Goal: Task Accomplishment & Management: Use online tool/utility

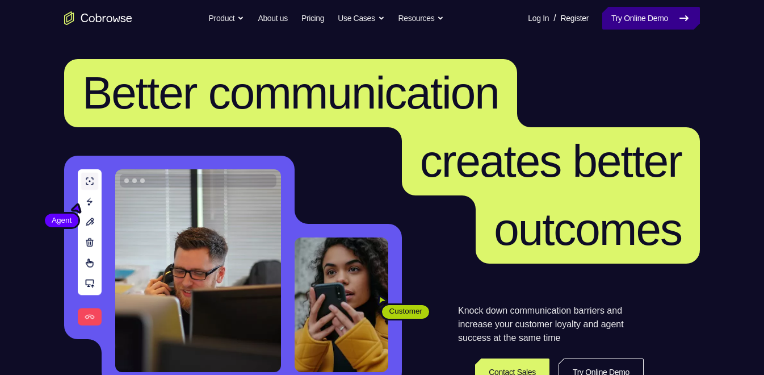
click at [633, 13] on link "Try Online Demo" at bounding box center [651, 18] width 98 height 23
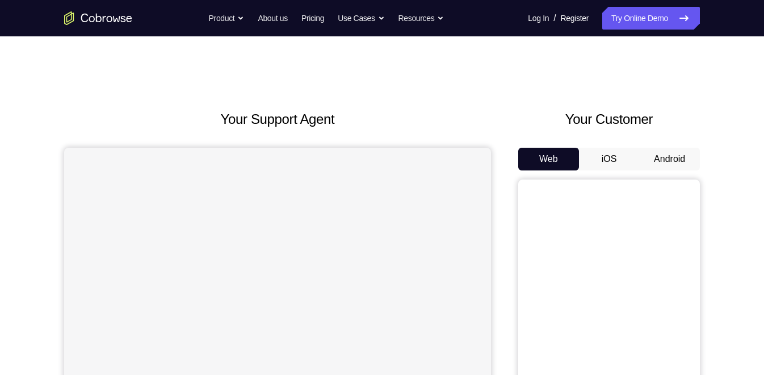
click at [659, 154] on button "Android" at bounding box center [669, 159] width 61 height 23
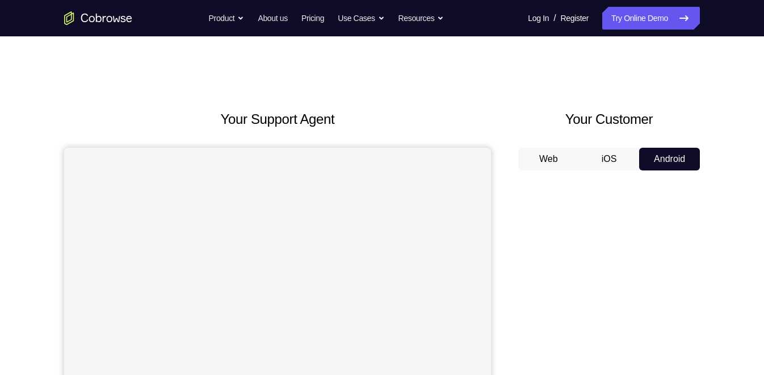
click at [659, 154] on button "Android" at bounding box center [669, 159] width 61 height 23
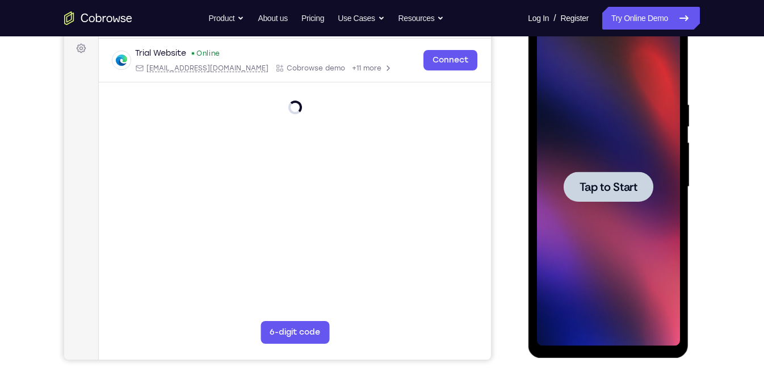
click at [605, 190] on span "Tap to Start" at bounding box center [608, 186] width 58 height 11
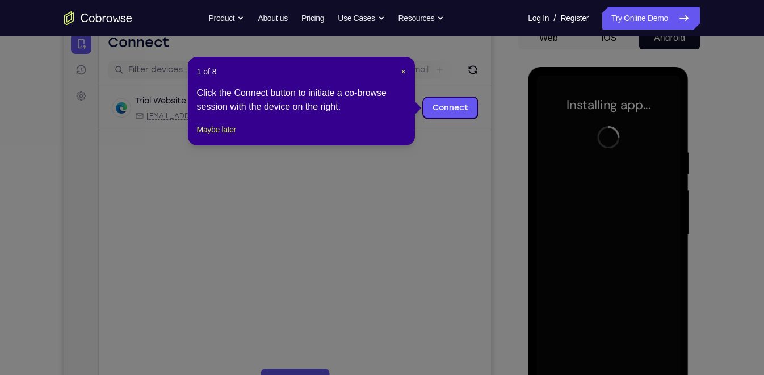
scroll to position [120, 0]
click at [404, 74] on span "×" at bounding box center [403, 72] width 5 height 9
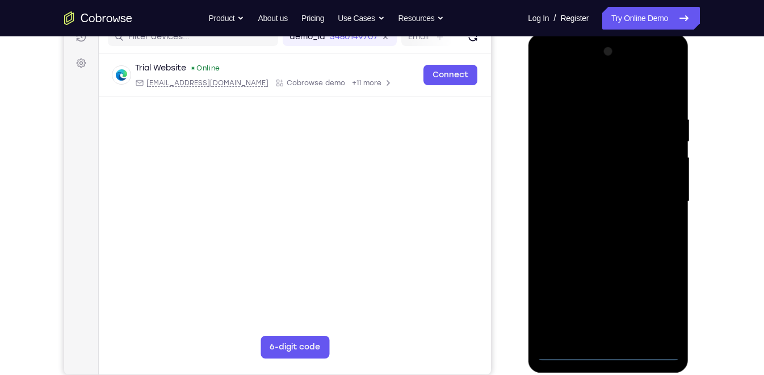
scroll to position [153, 0]
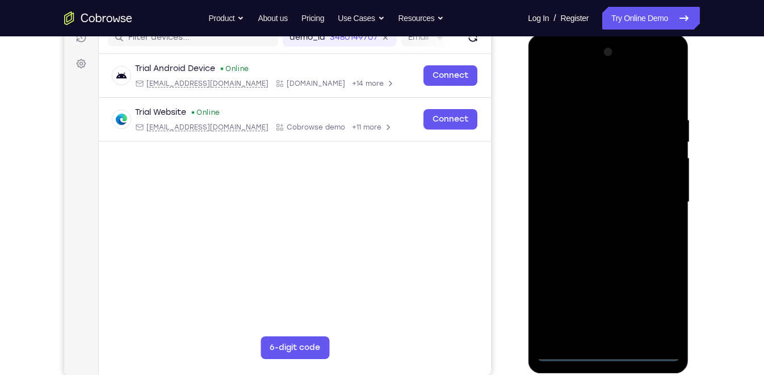
click at [609, 350] on div at bounding box center [608, 202] width 143 height 318
click at [660, 301] on div at bounding box center [608, 202] width 143 height 318
click at [585, 86] on div at bounding box center [608, 202] width 143 height 318
click at [658, 196] on div at bounding box center [608, 202] width 143 height 318
click at [600, 222] on div at bounding box center [608, 202] width 143 height 318
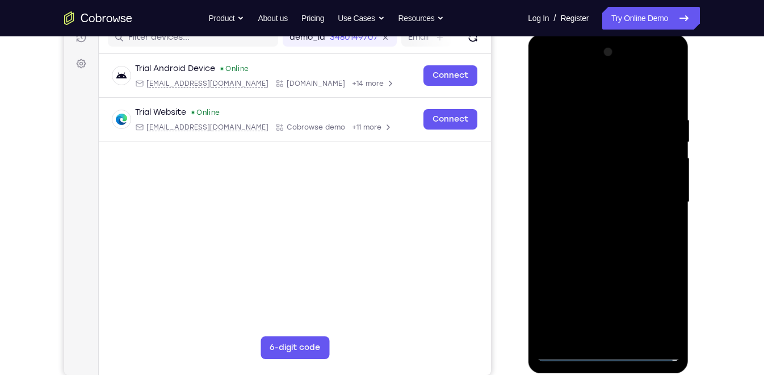
click at [600, 192] on div at bounding box center [608, 202] width 143 height 318
click at [600, 177] on div at bounding box center [608, 202] width 143 height 318
click at [591, 200] on div at bounding box center [608, 202] width 143 height 318
click at [618, 251] on div at bounding box center [608, 202] width 143 height 318
click at [635, 87] on div at bounding box center [608, 202] width 143 height 318
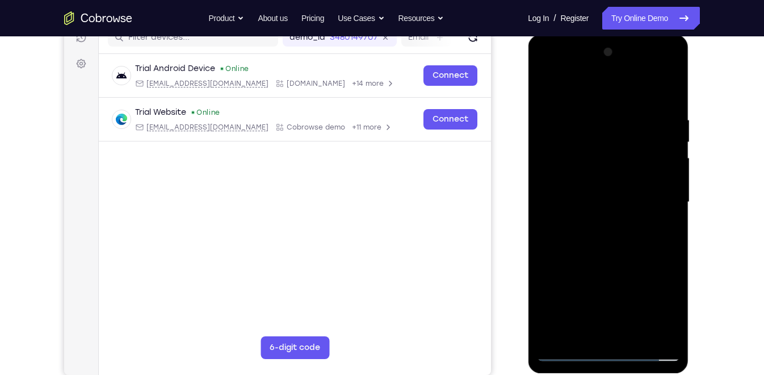
click at [609, 105] on div at bounding box center [608, 202] width 143 height 318
click at [671, 85] on div at bounding box center [608, 202] width 143 height 318
drag, startPoint x: 628, startPoint y: 267, endPoint x: 628, endPoint y: 247, distance: 20.4
click at [628, 247] on div at bounding box center [608, 202] width 143 height 318
click at [635, 335] on div at bounding box center [608, 202] width 143 height 318
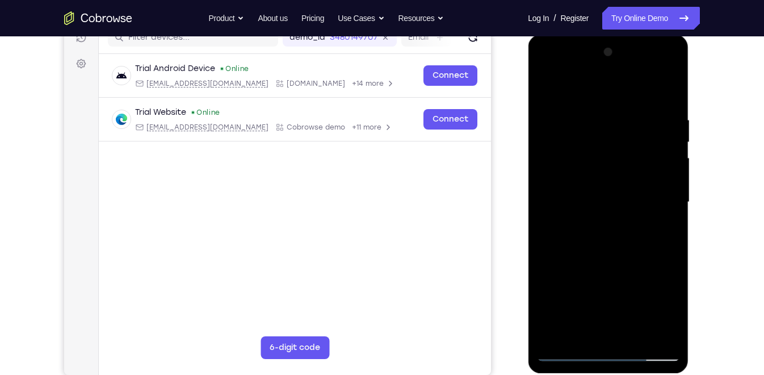
click at [605, 259] on div at bounding box center [608, 202] width 143 height 318
click at [631, 208] on div at bounding box center [608, 202] width 143 height 318
click at [546, 87] on div at bounding box center [608, 202] width 143 height 318
click at [608, 283] on div at bounding box center [608, 202] width 143 height 318
click at [663, 229] on div at bounding box center [608, 202] width 143 height 318
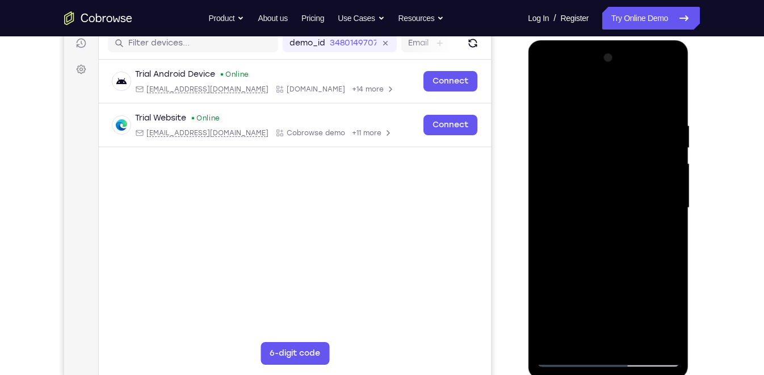
scroll to position [145, 0]
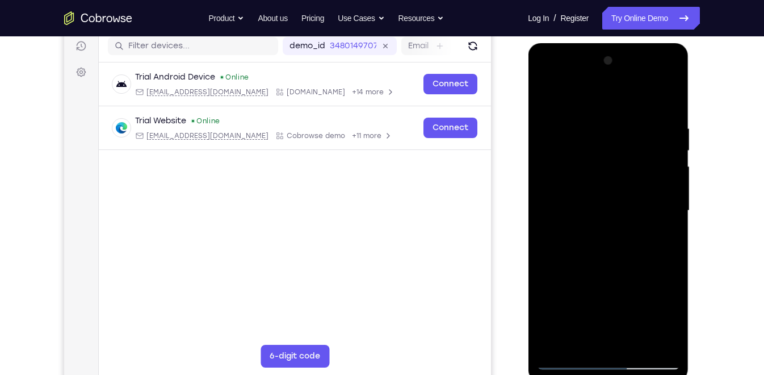
click at [544, 96] on div at bounding box center [608, 211] width 143 height 318
click at [593, 339] on div at bounding box center [608, 211] width 143 height 318
click at [591, 337] on div at bounding box center [608, 211] width 143 height 318
click at [547, 97] on div at bounding box center [608, 211] width 143 height 318
click at [629, 191] on div at bounding box center [608, 211] width 143 height 318
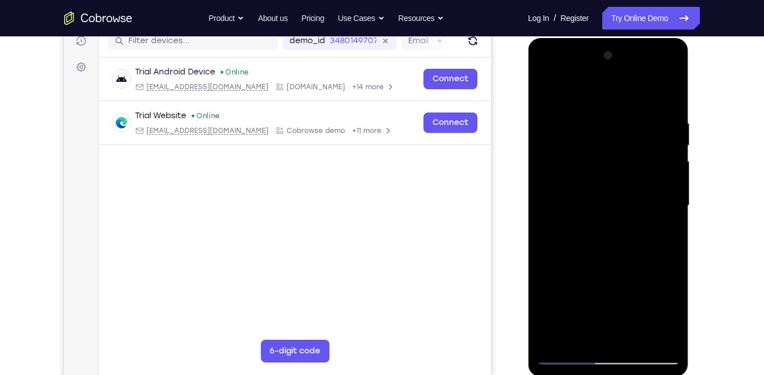
scroll to position [151, 0]
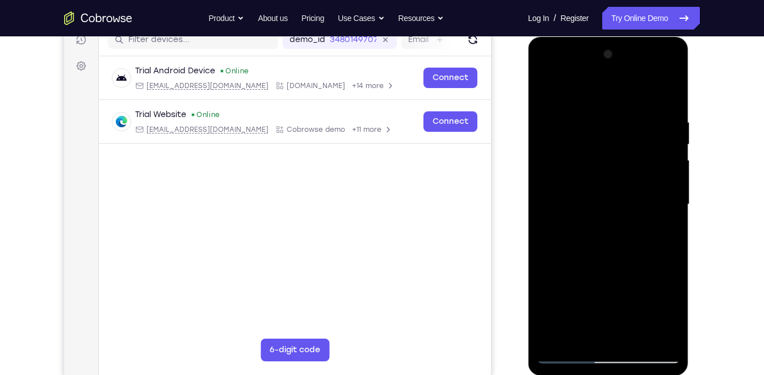
drag, startPoint x: 572, startPoint y: 276, endPoint x: 573, endPoint y: 261, distance: 15.4
click at [573, 261] on div at bounding box center [608, 204] width 143 height 318
click at [546, 89] on div at bounding box center [608, 204] width 143 height 318
click at [604, 187] on div at bounding box center [608, 204] width 143 height 318
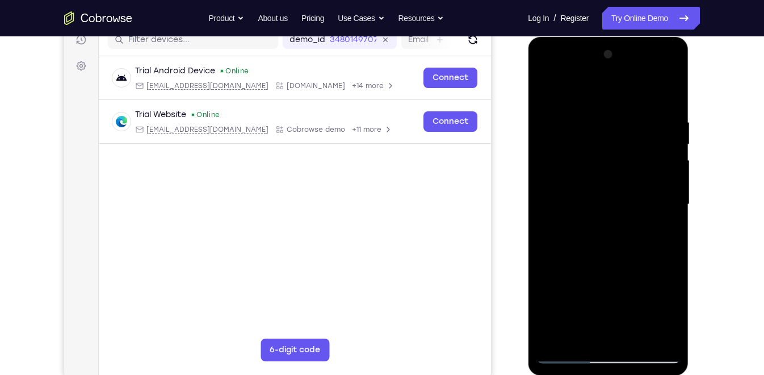
click at [550, 89] on div at bounding box center [608, 204] width 143 height 318
click at [599, 215] on div at bounding box center [608, 204] width 143 height 318
click at [548, 91] on div at bounding box center [608, 204] width 143 height 318
click at [551, 86] on div at bounding box center [608, 204] width 143 height 318
drag, startPoint x: 600, startPoint y: 129, endPoint x: 606, endPoint y: 157, distance: 29.0
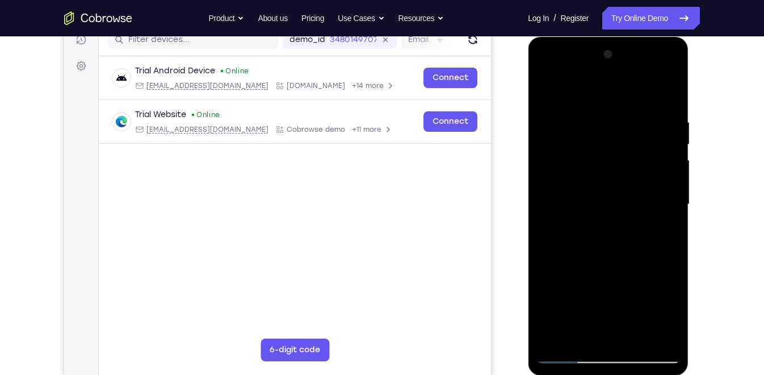
click at [606, 157] on div at bounding box center [608, 204] width 143 height 318
drag, startPoint x: 669, startPoint y: 115, endPoint x: 563, endPoint y: 124, distance: 106.6
click at [563, 124] on div at bounding box center [608, 204] width 143 height 318
drag, startPoint x: 649, startPoint y: 114, endPoint x: 545, endPoint y: 118, distance: 104.6
click at [545, 118] on div at bounding box center [608, 204] width 143 height 318
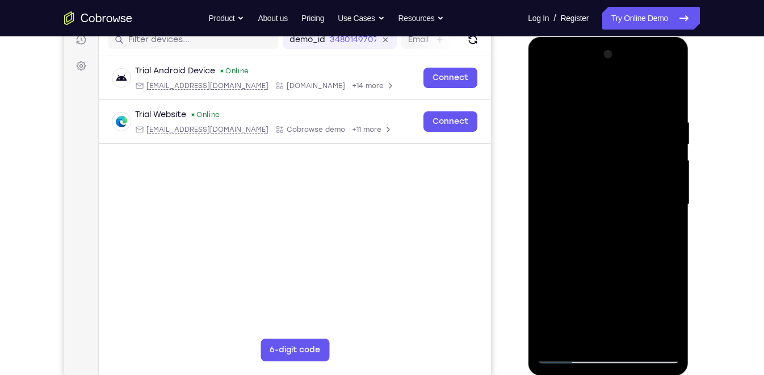
drag, startPoint x: 643, startPoint y: 118, endPoint x: 556, endPoint y: 122, distance: 86.9
click at [556, 122] on div at bounding box center [608, 204] width 143 height 318
click at [660, 121] on div at bounding box center [608, 204] width 143 height 318
click at [654, 331] on div at bounding box center [608, 204] width 143 height 318
click at [668, 94] on div at bounding box center [608, 204] width 143 height 318
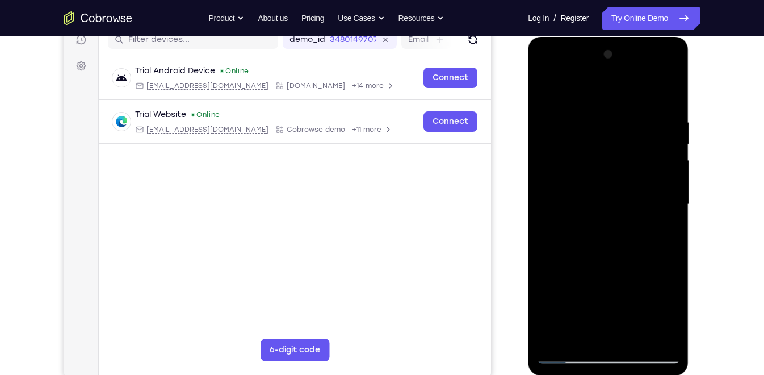
drag, startPoint x: 657, startPoint y: 123, endPoint x: 594, endPoint y: 125, distance: 63.1
click at [594, 125] on div at bounding box center [608, 204] width 143 height 318
drag, startPoint x: 637, startPoint y: 122, endPoint x: 585, endPoint y: 120, distance: 51.7
click at [585, 120] on div at bounding box center [608, 204] width 143 height 318
drag, startPoint x: 648, startPoint y: 116, endPoint x: 561, endPoint y: 115, distance: 86.9
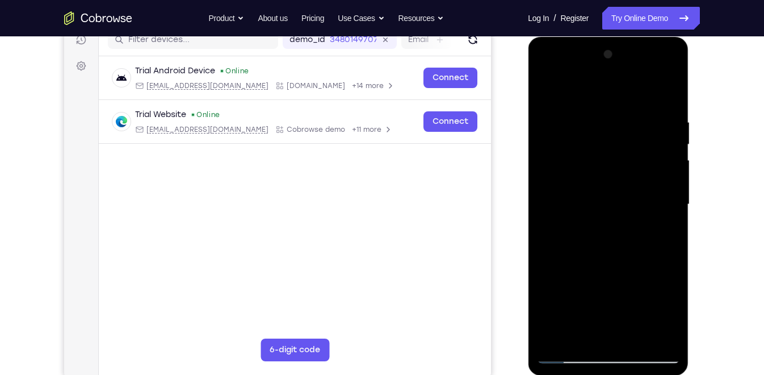
click at [561, 115] on div at bounding box center [608, 204] width 143 height 318
click at [637, 332] on div at bounding box center [608, 204] width 143 height 318
click at [611, 238] on div at bounding box center [608, 204] width 143 height 318
click at [546, 87] on div at bounding box center [608, 204] width 143 height 318
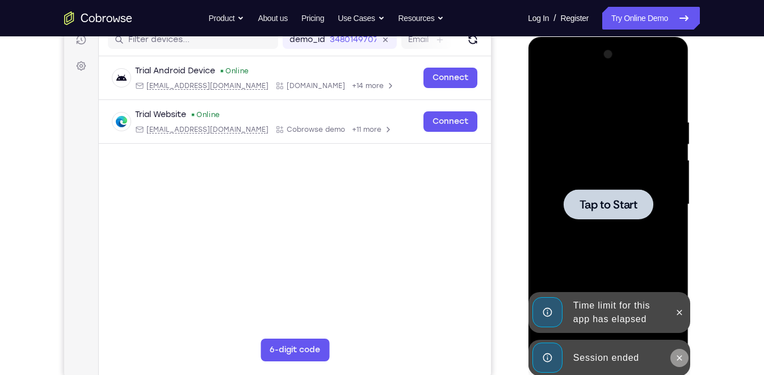
click at [681, 355] on icon at bounding box center [679, 357] width 9 height 9
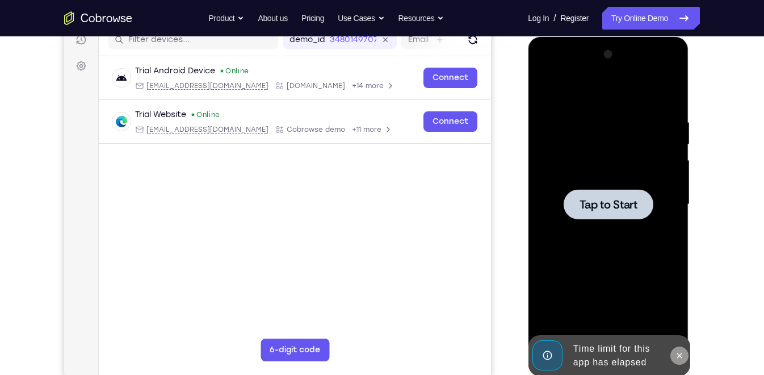
click at [681, 354] on icon at bounding box center [679, 355] width 9 height 9
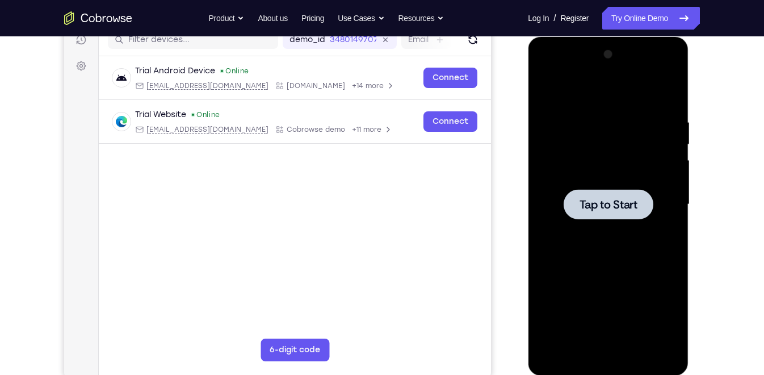
click at [594, 211] on div at bounding box center [608, 204] width 90 height 30
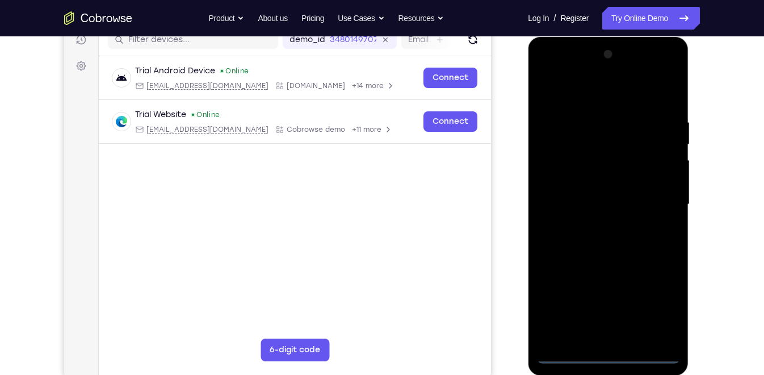
click at [610, 357] on div at bounding box center [608, 204] width 143 height 318
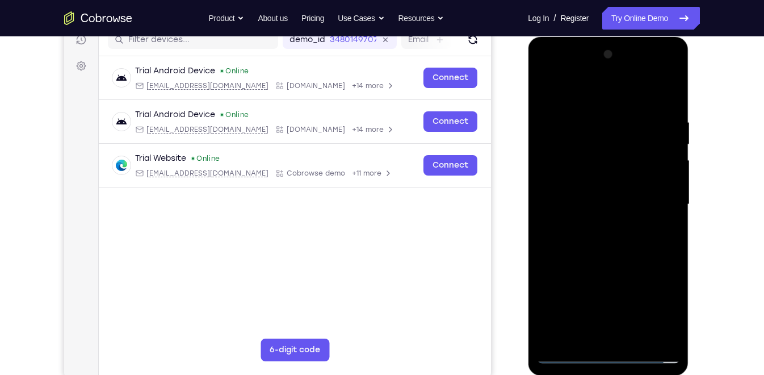
click at [658, 304] on div at bounding box center [608, 204] width 143 height 318
click at [616, 95] on div at bounding box center [608, 204] width 143 height 318
click at [659, 194] on div at bounding box center [608, 204] width 143 height 318
click at [598, 221] on div at bounding box center [608, 204] width 143 height 318
click at [587, 192] on div at bounding box center [608, 204] width 143 height 318
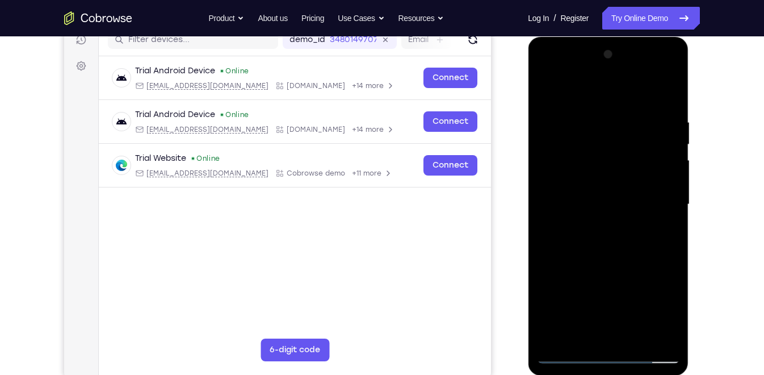
click at [591, 175] on div at bounding box center [608, 204] width 143 height 318
click at [600, 206] on div at bounding box center [608, 204] width 143 height 318
click at [622, 245] on div at bounding box center [608, 204] width 143 height 318
click at [636, 93] on div at bounding box center [608, 204] width 143 height 318
click at [628, 113] on div at bounding box center [608, 204] width 143 height 318
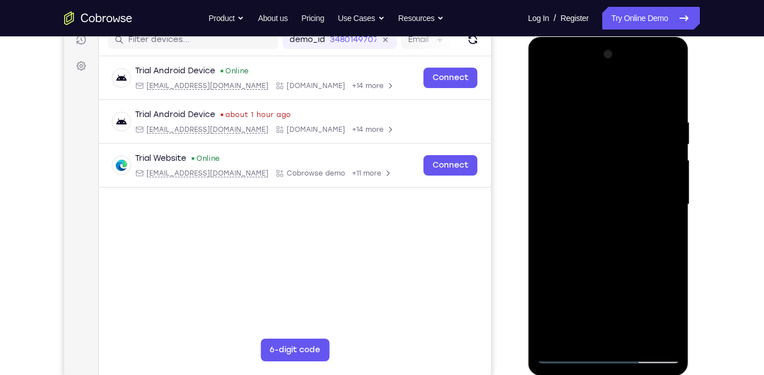
click at [633, 335] on div at bounding box center [608, 204] width 143 height 318
click at [609, 267] on div at bounding box center [608, 204] width 143 height 318
click at [605, 195] on div at bounding box center [608, 204] width 143 height 318
click at [545, 89] on div at bounding box center [608, 204] width 143 height 318
click at [620, 183] on div at bounding box center [608, 204] width 143 height 318
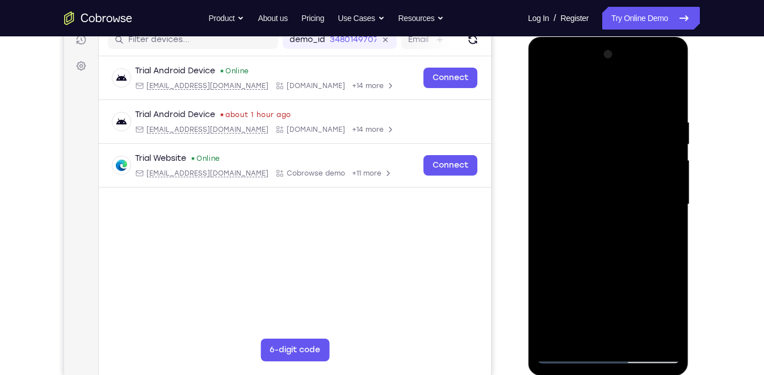
click at [605, 330] on div at bounding box center [608, 204] width 143 height 318
click at [550, 89] on div at bounding box center [608, 204] width 143 height 318
click at [551, 87] on div at bounding box center [608, 204] width 143 height 318
drag, startPoint x: 604, startPoint y: 89, endPoint x: 603, endPoint y: 73, distance: 16.5
click at [603, 73] on div at bounding box center [608, 204] width 143 height 318
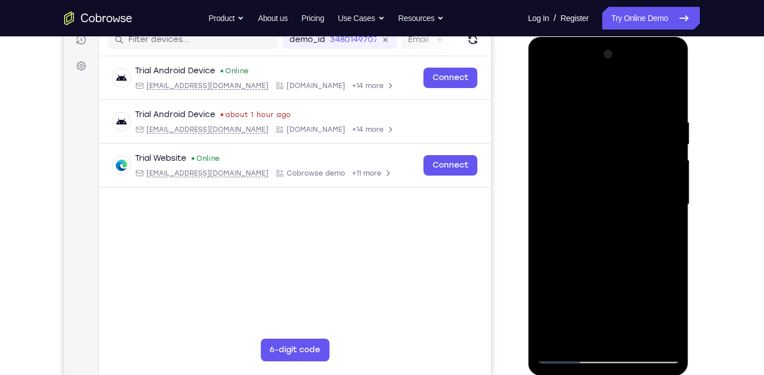
click at [673, 209] on div at bounding box center [608, 204] width 143 height 318
drag, startPoint x: 618, startPoint y: 246, endPoint x: 619, endPoint y: 220, distance: 26.7
click at [619, 220] on div at bounding box center [608, 204] width 143 height 318
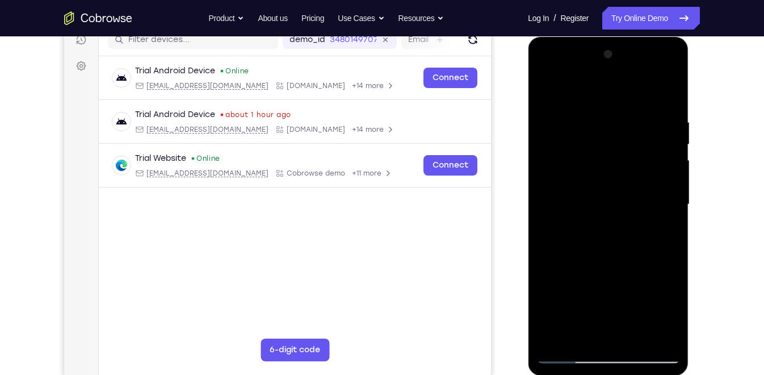
drag, startPoint x: 635, startPoint y: 269, endPoint x: 638, endPoint y: 242, distance: 27.4
click at [637, 248] on div at bounding box center [608, 204] width 143 height 318
click at [634, 337] on div at bounding box center [608, 204] width 143 height 318
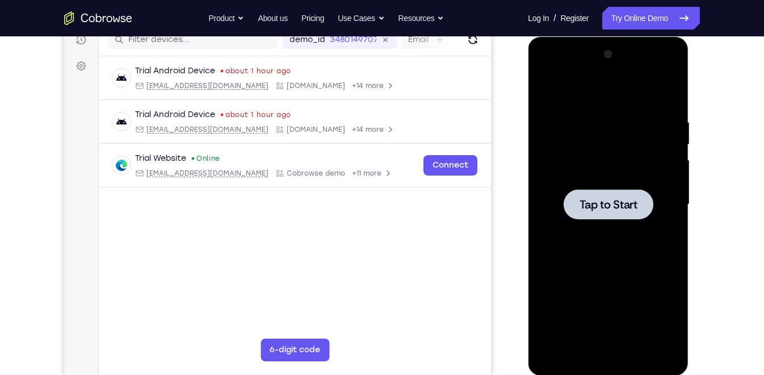
click at [632, 204] on span "Tap to Start" at bounding box center [608, 204] width 58 height 11
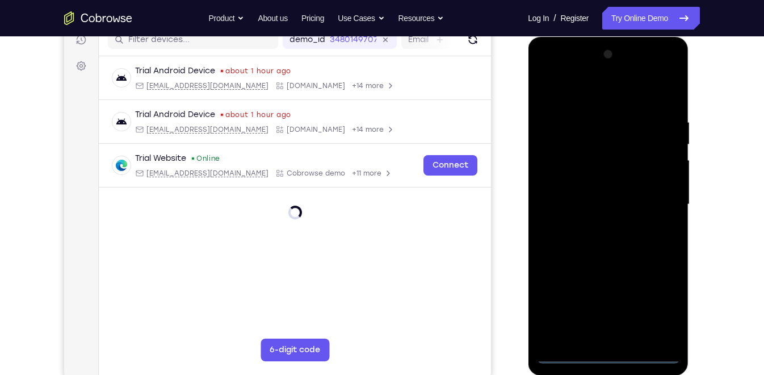
click at [611, 350] on div at bounding box center [608, 204] width 143 height 318
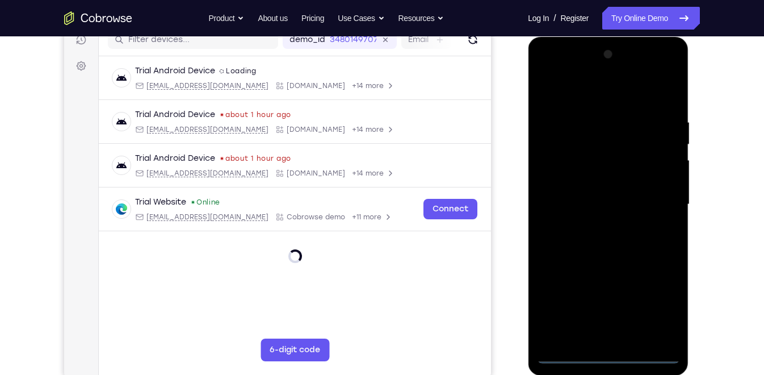
click at [609, 349] on div at bounding box center [608, 204] width 143 height 318
click at [610, 357] on div at bounding box center [608, 204] width 143 height 318
click at [658, 309] on div at bounding box center [608, 204] width 143 height 318
click at [588, 95] on div at bounding box center [608, 204] width 143 height 318
click at [656, 199] on div at bounding box center [608, 204] width 143 height 318
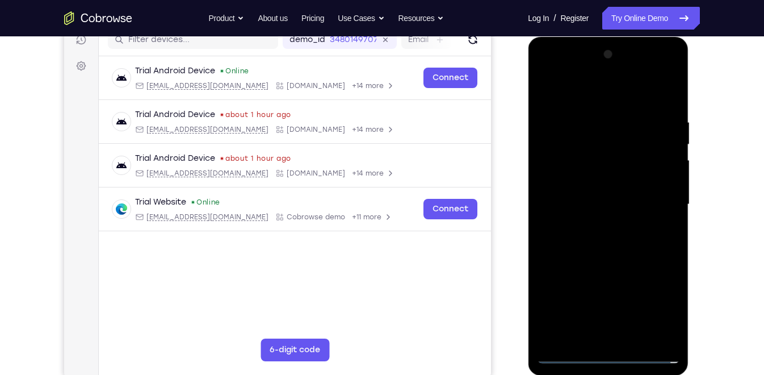
click at [621, 337] on div at bounding box center [608, 204] width 143 height 318
click at [581, 189] on div at bounding box center [608, 204] width 143 height 318
click at [585, 179] on div at bounding box center [608, 204] width 143 height 318
click at [587, 206] on div at bounding box center [608, 204] width 143 height 318
click at [621, 246] on div at bounding box center [608, 204] width 143 height 318
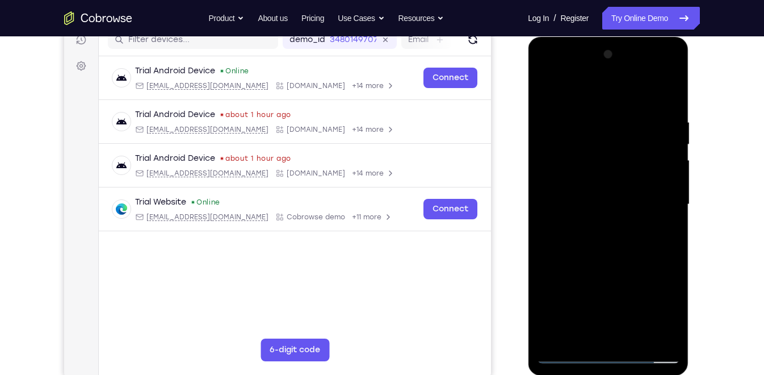
click at [672, 256] on div at bounding box center [608, 204] width 143 height 318
click at [635, 339] on div at bounding box center [608, 204] width 143 height 318
click at [628, 261] on div at bounding box center [608, 204] width 143 height 318
click at [625, 212] on div at bounding box center [608, 204] width 143 height 318
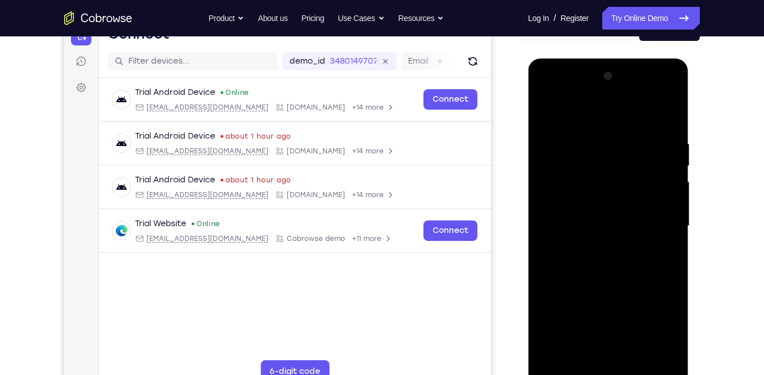
scroll to position [128, 0]
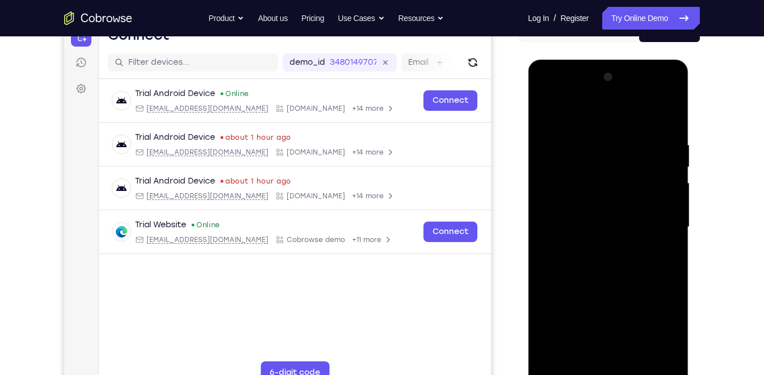
drag, startPoint x: 572, startPoint y: 266, endPoint x: 583, endPoint y: 214, distance: 52.7
click at [583, 214] on div at bounding box center [608, 227] width 143 height 318
click at [633, 115] on div at bounding box center [608, 227] width 143 height 318
click at [619, 128] on div at bounding box center [608, 227] width 143 height 318
click at [545, 112] on div at bounding box center [608, 227] width 143 height 318
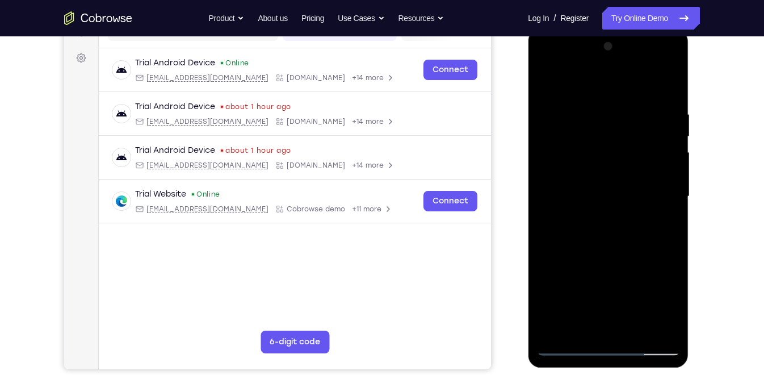
scroll to position [160, 0]
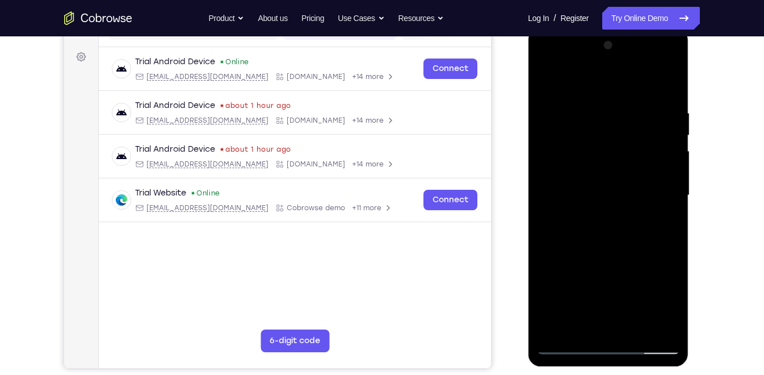
click at [589, 174] on div at bounding box center [608, 195] width 143 height 318
drag, startPoint x: 569, startPoint y: 266, endPoint x: 570, endPoint y: 194, distance: 72.1
click at [570, 194] on div at bounding box center [608, 195] width 143 height 318
drag, startPoint x: 566, startPoint y: 259, endPoint x: 568, endPoint y: 192, distance: 67.1
click at [568, 192] on div at bounding box center [608, 195] width 143 height 318
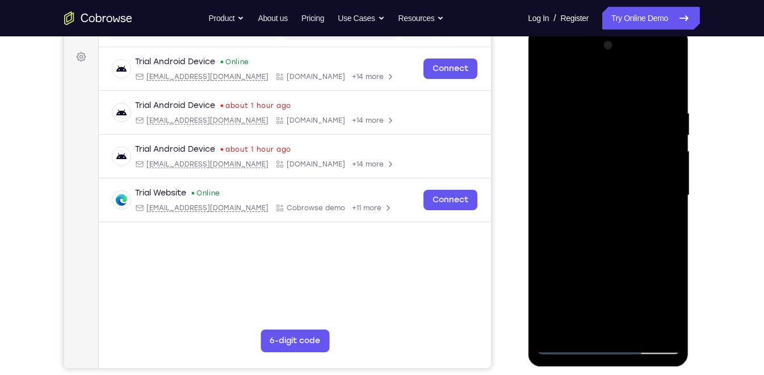
click at [604, 152] on div at bounding box center [608, 195] width 143 height 318
drag, startPoint x: 604, startPoint y: 152, endPoint x: 607, endPoint y: 179, distance: 27.4
click at [607, 179] on div at bounding box center [608, 195] width 143 height 318
click at [546, 79] on div at bounding box center [608, 195] width 143 height 318
click at [548, 83] on div at bounding box center [608, 195] width 143 height 318
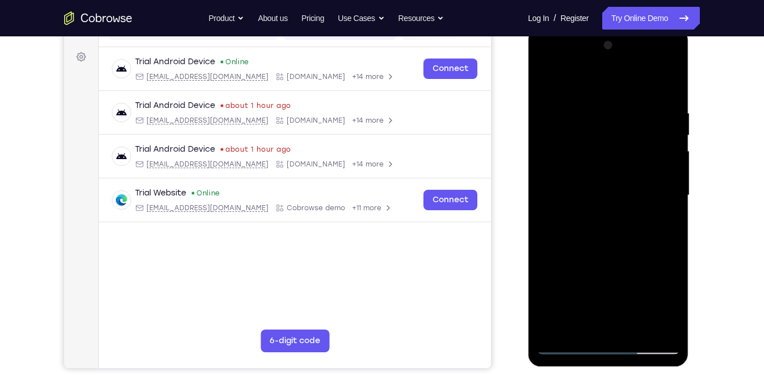
click at [604, 199] on div at bounding box center [608, 195] width 143 height 318
drag, startPoint x: 607, startPoint y: 135, endPoint x: 631, endPoint y: 227, distance: 95.6
click at [631, 227] on div at bounding box center [608, 195] width 143 height 318
drag, startPoint x: 605, startPoint y: 153, endPoint x: 629, endPoint y: 253, distance: 102.9
click at [629, 253] on div at bounding box center [608, 195] width 143 height 318
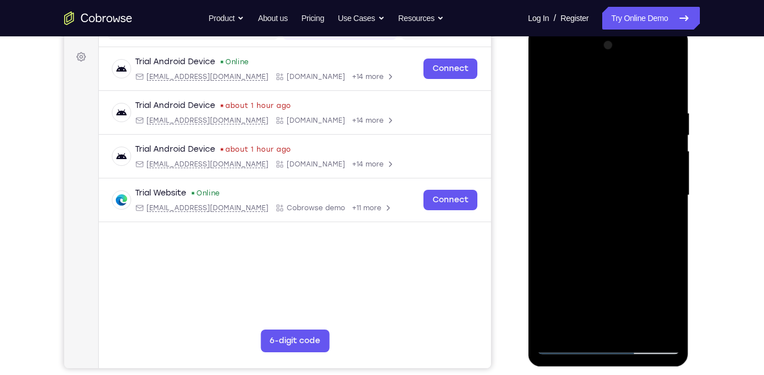
drag, startPoint x: 607, startPoint y: 182, endPoint x: 619, endPoint y: 288, distance: 106.3
click at [619, 288] on div at bounding box center [608, 195] width 143 height 318
drag, startPoint x: 600, startPoint y: 160, endPoint x: 611, endPoint y: 286, distance: 127.1
click at [611, 286] on div at bounding box center [608, 195] width 143 height 318
drag, startPoint x: 595, startPoint y: 185, endPoint x: 606, endPoint y: 270, distance: 85.4
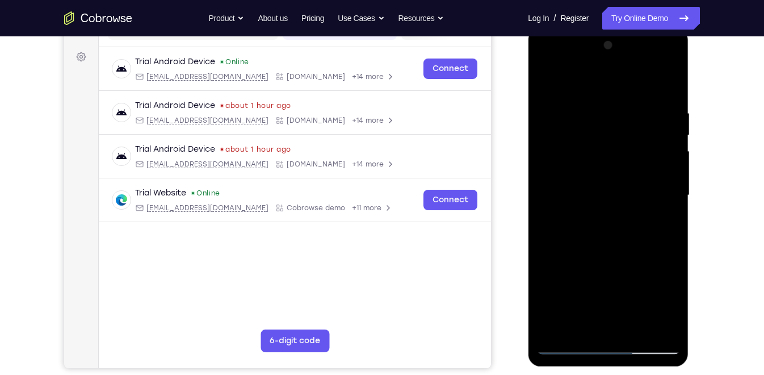
click at [606, 270] on div at bounding box center [608, 195] width 143 height 318
drag, startPoint x: 596, startPoint y: 161, endPoint x: 603, endPoint y: 260, distance: 99.0
click at [603, 260] on div at bounding box center [608, 195] width 143 height 318
drag, startPoint x: 596, startPoint y: 180, endPoint x: 609, endPoint y: 334, distance: 155.0
click at [609, 334] on div at bounding box center [608, 195] width 143 height 318
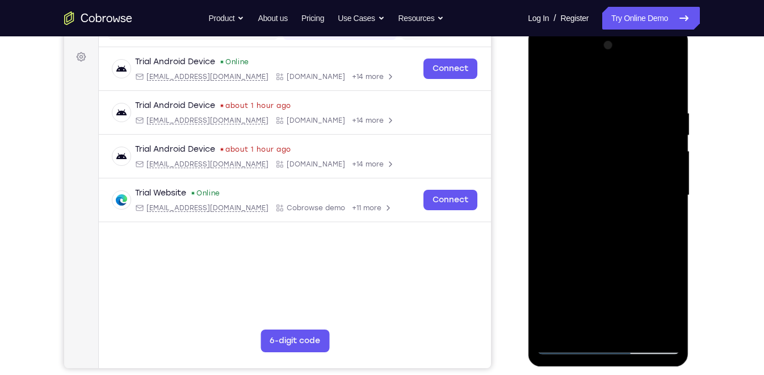
drag, startPoint x: 602, startPoint y: 216, endPoint x: 607, endPoint y: 365, distance: 148.8
click at [607, 365] on div at bounding box center [608, 197] width 161 height 338
drag, startPoint x: 592, startPoint y: 185, endPoint x: 612, endPoint y: 310, distance: 126.6
click at [612, 310] on div at bounding box center [608, 195] width 143 height 318
click at [585, 81] on div at bounding box center [608, 195] width 143 height 318
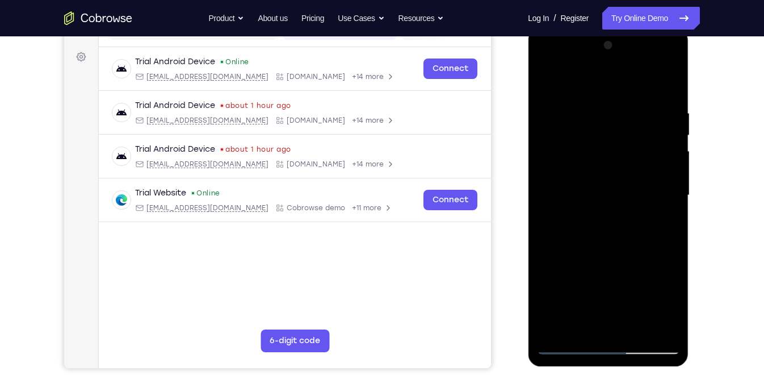
click at [554, 329] on div at bounding box center [608, 195] width 143 height 318
click at [663, 330] on div at bounding box center [608, 195] width 143 height 318
click at [635, 330] on div at bounding box center [608, 195] width 143 height 318
click at [583, 179] on div at bounding box center [608, 195] width 143 height 318
click at [613, 150] on div at bounding box center [608, 195] width 143 height 318
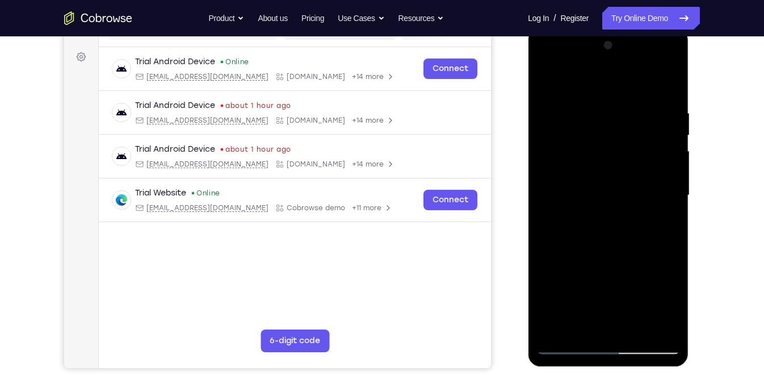
drag, startPoint x: 619, startPoint y: 242, endPoint x: 638, endPoint y: 202, distance: 44.2
click at [638, 202] on div at bounding box center [608, 195] width 143 height 318
click at [548, 78] on div at bounding box center [608, 195] width 143 height 318
click at [667, 186] on div at bounding box center [608, 195] width 143 height 318
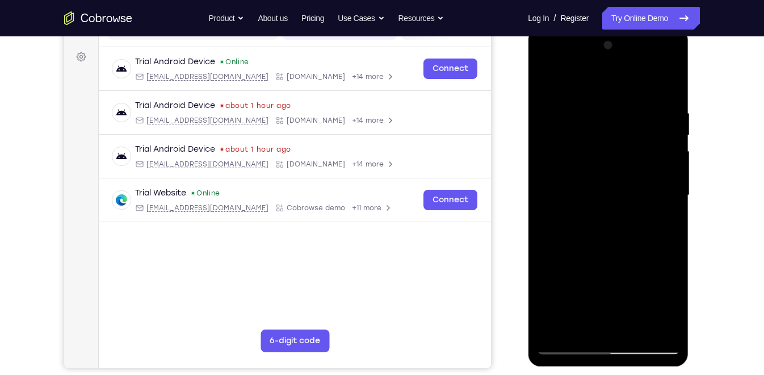
drag, startPoint x: 616, startPoint y: 252, endPoint x: 611, endPoint y: 164, distance: 87.6
click at [611, 164] on div at bounding box center [608, 195] width 143 height 318
click at [559, 141] on div at bounding box center [608, 195] width 143 height 318
click at [551, 78] on div at bounding box center [608, 195] width 143 height 318
click at [545, 83] on div at bounding box center [608, 195] width 143 height 318
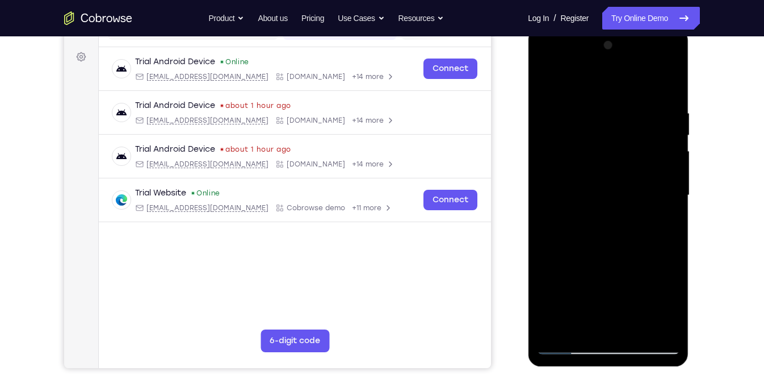
click at [593, 198] on div at bounding box center [608, 195] width 143 height 318
click at [616, 264] on div at bounding box center [608, 195] width 143 height 318
click at [671, 303] on div at bounding box center [608, 195] width 143 height 318
click at [669, 304] on div at bounding box center [608, 195] width 143 height 318
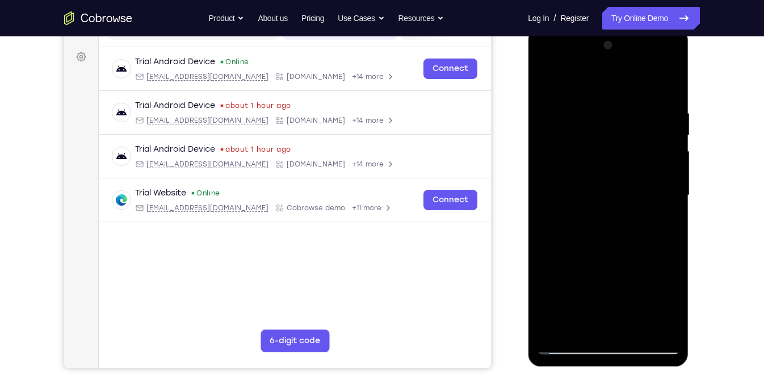
click at [596, 221] on div at bounding box center [608, 195] width 143 height 318
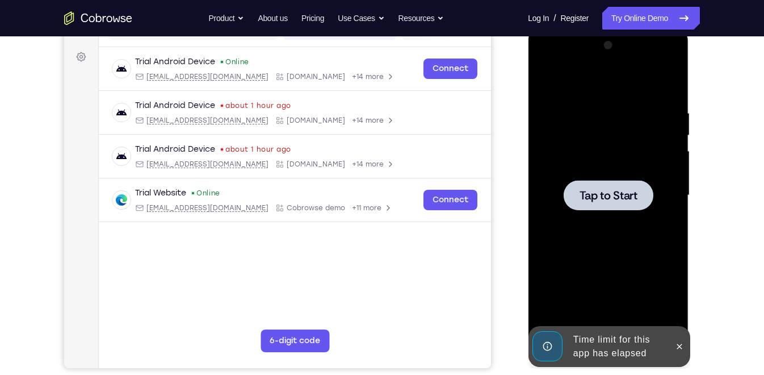
click at [602, 199] on span "Tap to Start" at bounding box center [608, 195] width 58 height 11
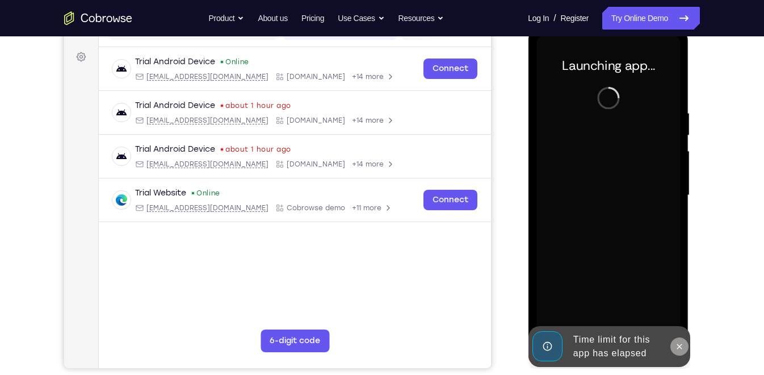
click at [679, 348] on icon at bounding box center [679, 346] width 9 height 9
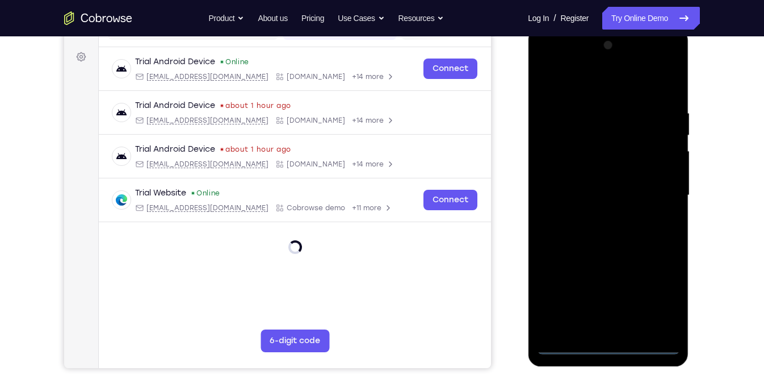
click at [610, 344] on div at bounding box center [608, 195] width 143 height 318
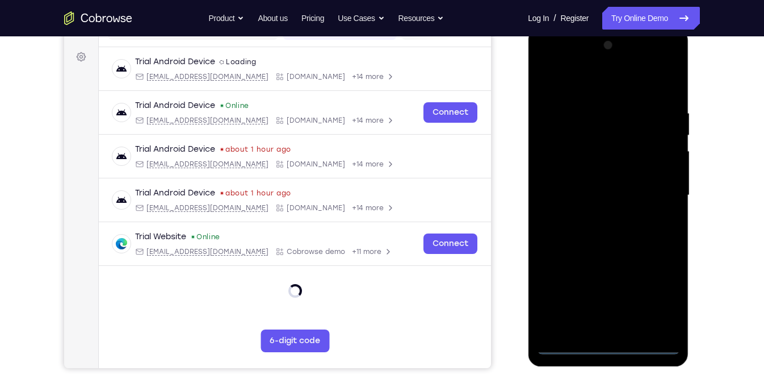
click at [658, 297] on div at bounding box center [608, 195] width 143 height 318
click at [621, 86] on div at bounding box center [608, 195] width 143 height 318
click at [656, 190] on div at bounding box center [608, 195] width 143 height 318
click at [599, 215] on div at bounding box center [608, 195] width 143 height 318
click at [602, 183] on div at bounding box center [608, 195] width 143 height 318
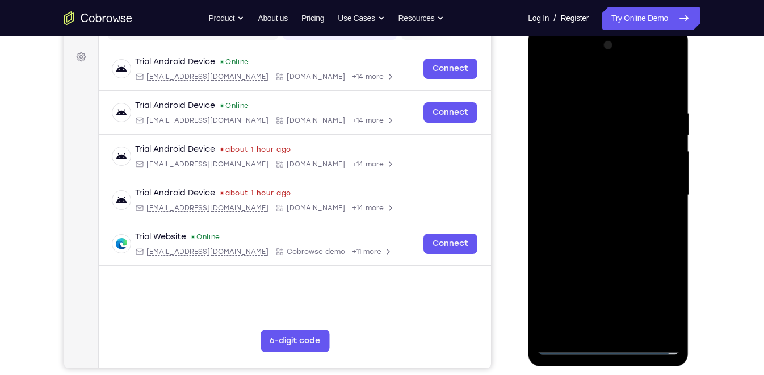
click at [601, 168] on div at bounding box center [608, 195] width 143 height 318
click at [608, 190] on div at bounding box center [608, 195] width 143 height 318
click at [603, 234] on div at bounding box center [608, 195] width 143 height 318
click at [617, 224] on div at bounding box center [608, 195] width 143 height 318
click at [620, 241] on div at bounding box center [608, 195] width 143 height 318
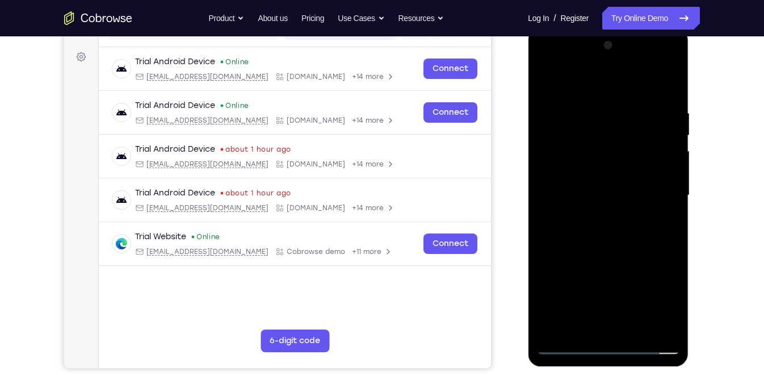
click at [634, 326] on div at bounding box center [608, 195] width 143 height 318
click at [618, 255] on div at bounding box center [608, 195] width 143 height 318
click at [617, 183] on div at bounding box center [608, 195] width 143 height 318
click at [672, 305] on div at bounding box center [608, 195] width 143 height 318
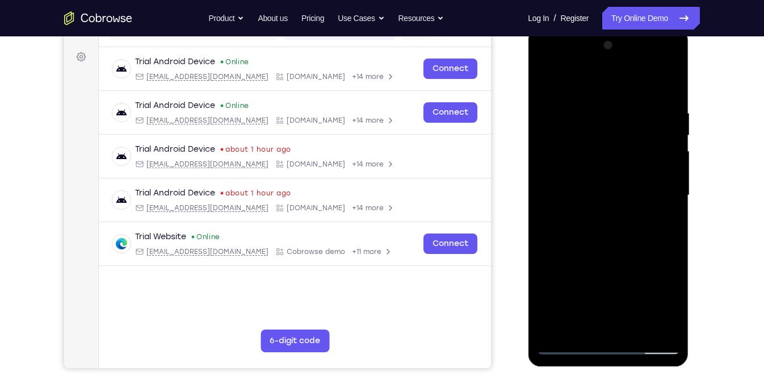
click at [672, 305] on div at bounding box center [608, 195] width 143 height 318
click at [663, 223] on div at bounding box center [608, 195] width 143 height 318
drag, startPoint x: 575, startPoint y: 194, endPoint x: 621, endPoint y: 199, distance: 45.8
click at [621, 199] on div at bounding box center [608, 195] width 143 height 318
drag, startPoint x: 579, startPoint y: 294, endPoint x: 625, endPoint y: 302, distance: 46.7
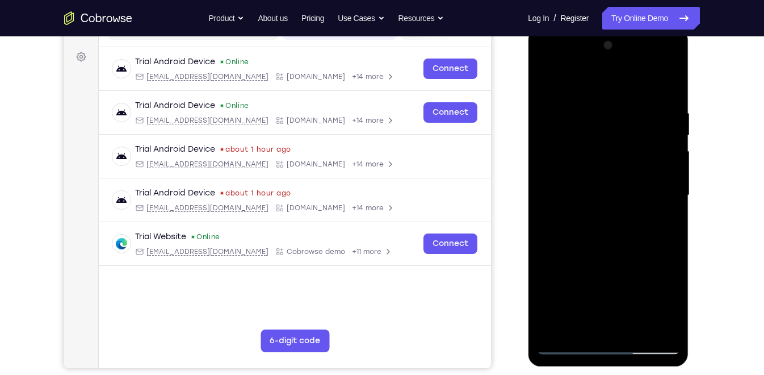
click at [625, 302] on div at bounding box center [608, 195] width 143 height 318
drag, startPoint x: 605, startPoint y: 302, endPoint x: 572, endPoint y: 252, distance: 59.4
click at [573, 239] on div at bounding box center [608, 195] width 143 height 318
drag, startPoint x: 570, startPoint y: 268, endPoint x: 571, endPoint y: 285, distance: 17.0
click at [571, 285] on div at bounding box center [608, 195] width 143 height 318
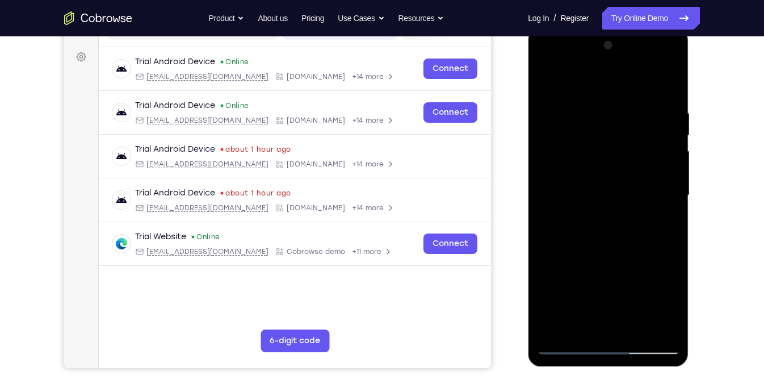
click at [576, 294] on div at bounding box center [608, 195] width 143 height 318
drag, startPoint x: 576, startPoint y: 294, endPoint x: 648, endPoint y: 293, distance: 72.1
click at [648, 293] on div at bounding box center [608, 195] width 143 height 318
click at [634, 280] on div at bounding box center [608, 195] width 143 height 318
click at [544, 82] on div at bounding box center [608, 195] width 143 height 318
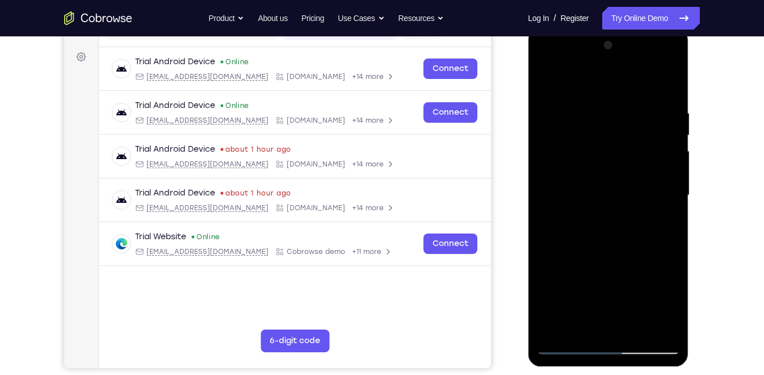
click at [588, 201] on div at bounding box center [608, 195] width 143 height 318
click at [563, 216] on div at bounding box center [608, 195] width 143 height 318
click at [582, 320] on div at bounding box center [608, 195] width 143 height 318
click at [591, 223] on div at bounding box center [608, 195] width 143 height 318
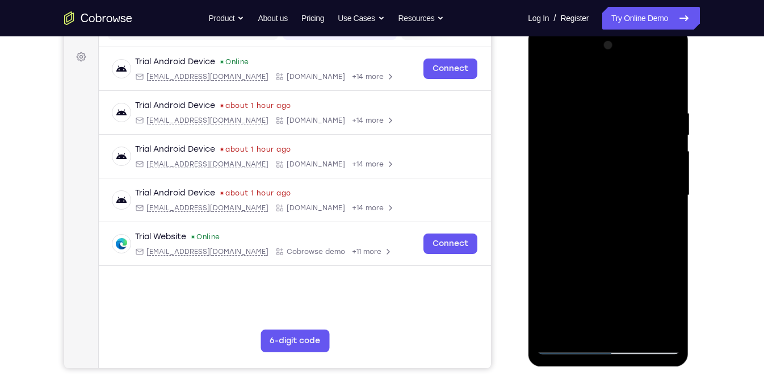
click at [666, 302] on div at bounding box center [608, 195] width 143 height 318
click at [601, 244] on div at bounding box center [608, 195] width 143 height 318
click at [664, 220] on div at bounding box center [608, 195] width 143 height 318
click at [542, 79] on div at bounding box center [608, 195] width 143 height 318
click at [545, 62] on div at bounding box center [608, 195] width 143 height 318
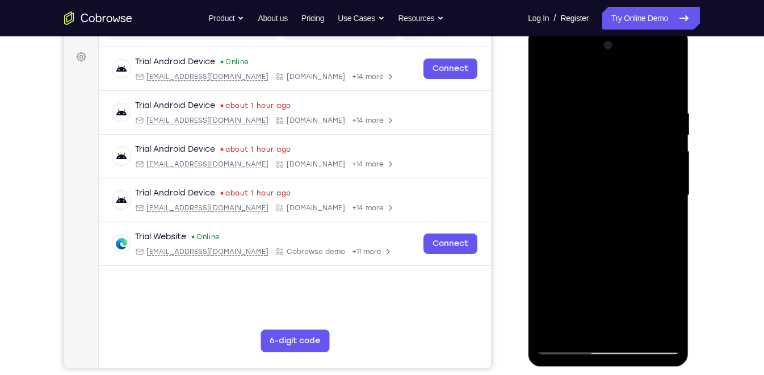
click at [597, 162] on div at bounding box center [608, 195] width 143 height 318
click at [593, 194] on div at bounding box center [608, 195] width 143 height 318
click at [602, 184] on div at bounding box center [608, 195] width 143 height 318
click at [602, 207] on div at bounding box center [608, 195] width 143 height 318
click at [635, 81] on div at bounding box center [608, 195] width 143 height 318
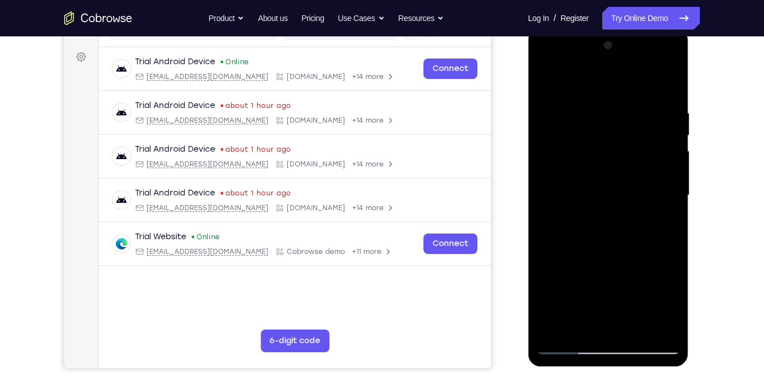
click at [618, 99] on div at bounding box center [608, 195] width 143 height 318
click at [617, 220] on div at bounding box center [608, 195] width 143 height 318
click at [635, 161] on div at bounding box center [608, 195] width 143 height 318
click at [614, 206] on div at bounding box center [608, 195] width 143 height 318
click at [606, 247] on div at bounding box center [608, 195] width 143 height 318
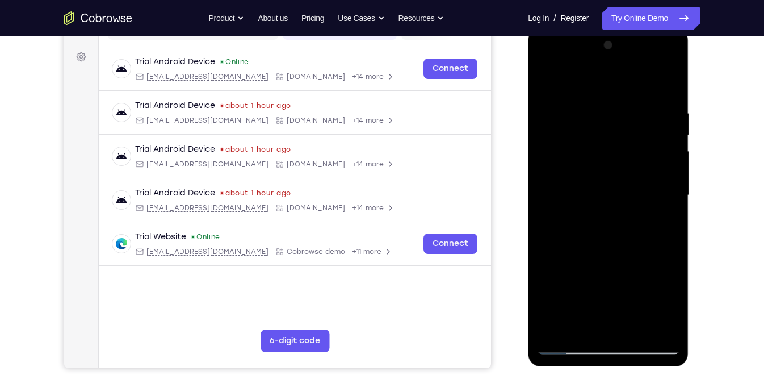
click at [616, 219] on div at bounding box center [608, 195] width 143 height 318
click at [614, 225] on div at bounding box center [608, 195] width 143 height 318
click at [643, 184] on div at bounding box center [608, 195] width 143 height 318
click at [668, 183] on div at bounding box center [608, 195] width 143 height 318
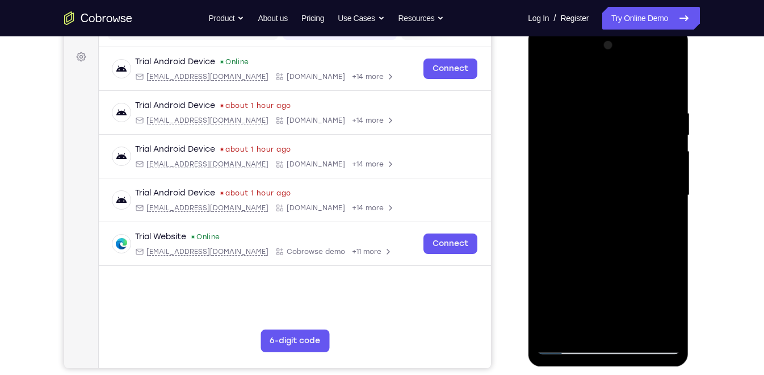
click at [605, 160] on div at bounding box center [608, 195] width 143 height 318
click at [605, 207] on div at bounding box center [608, 195] width 143 height 318
click at [601, 226] on div at bounding box center [608, 195] width 143 height 318
click at [542, 62] on div at bounding box center [608, 195] width 143 height 318
click at [562, 153] on div at bounding box center [608, 195] width 143 height 318
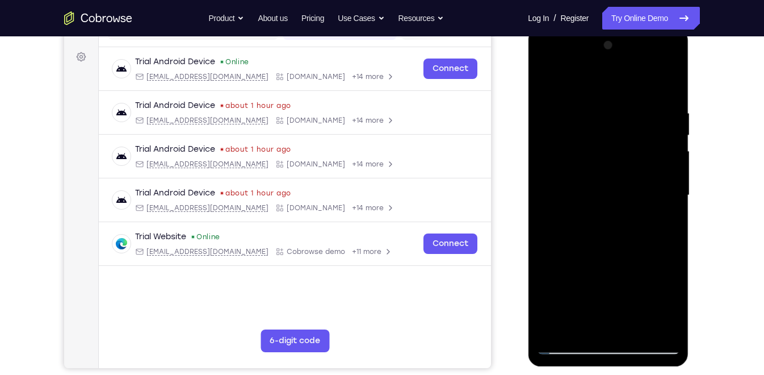
click at [636, 329] on div at bounding box center [608, 195] width 143 height 318
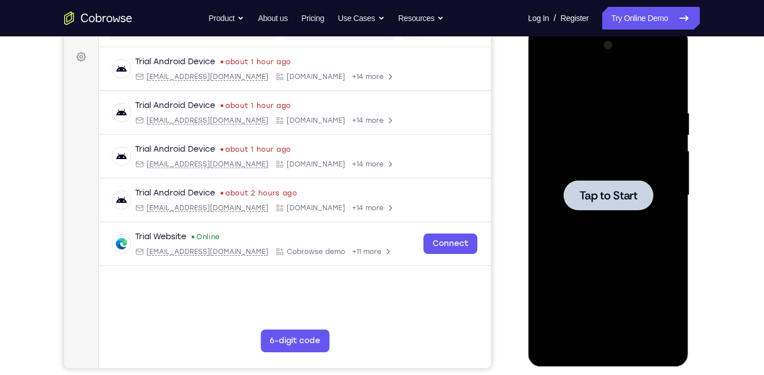
click at [597, 204] on div at bounding box center [608, 195] width 90 height 30
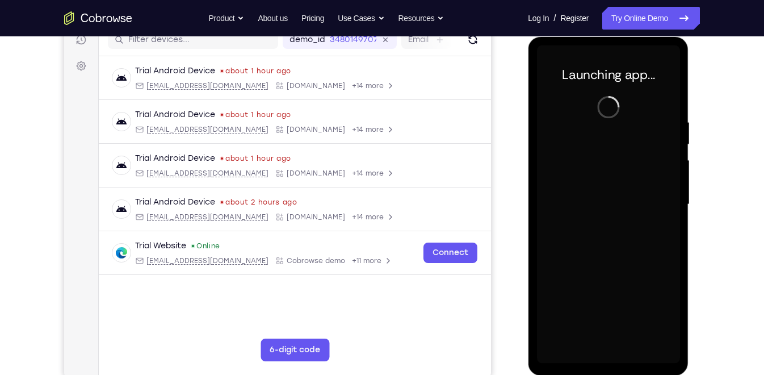
scroll to position [150, 0]
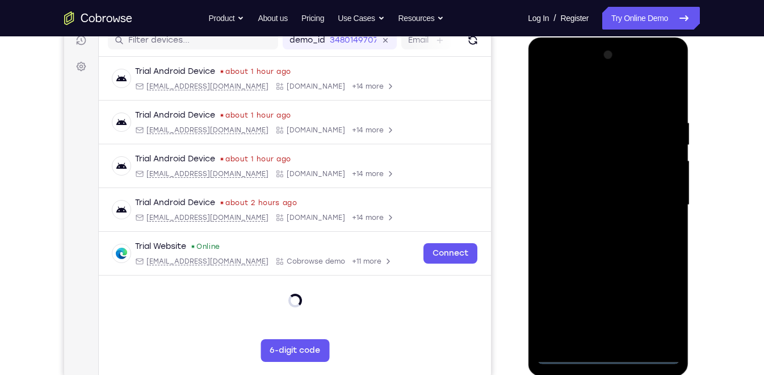
click at [607, 354] on div at bounding box center [608, 205] width 143 height 318
click at [653, 309] on div at bounding box center [608, 205] width 143 height 318
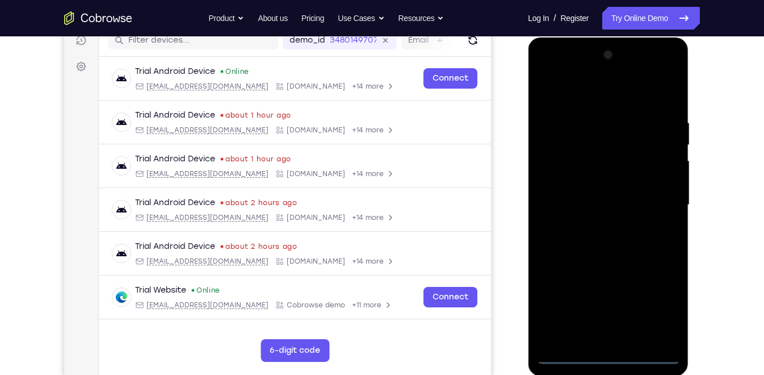
click at [583, 98] on div at bounding box center [608, 205] width 143 height 318
click at [660, 200] on div at bounding box center [608, 205] width 143 height 318
click at [594, 225] on div at bounding box center [608, 205] width 143 height 318
click at [563, 191] on div at bounding box center [608, 205] width 143 height 318
click at [569, 185] on div at bounding box center [608, 205] width 143 height 318
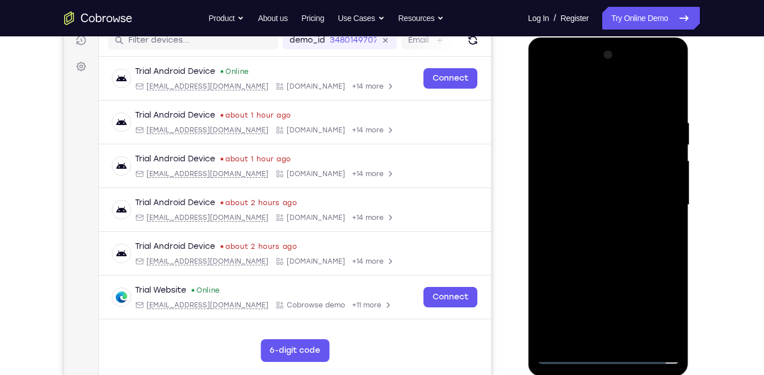
click at [564, 210] on div at bounding box center [608, 205] width 143 height 318
click at [564, 240] on div at bounding box center [608, 205] width 143 height 318
click at [616, 246] on div at bounding box center [608, 205] width 143 height 318
click at [635, 341] on div at bounding box center [608, 205] width 143 height 318
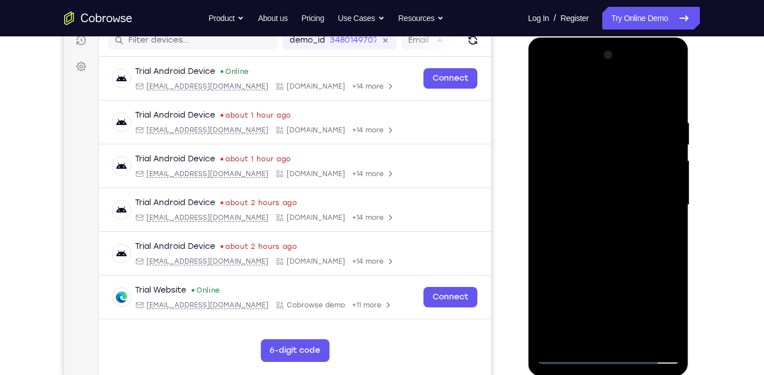
click at [608, 261] on div at bounding box center [608, 205] width 143 height 318
click at [613, 190] on div at bounding box center [608, 205] width 143 height 318
drag, startPoint x: 575, startPoint y: 270, endPoint x: 579, endPoint y: 244, distance: 26.4
click at [579, 244] on div at bounding box center [608, 205] width 143 height 318
drag, startPoint x: 569, startPoint y: 247, endPoint x: 571, endPoint y: 210, distance: 37.5
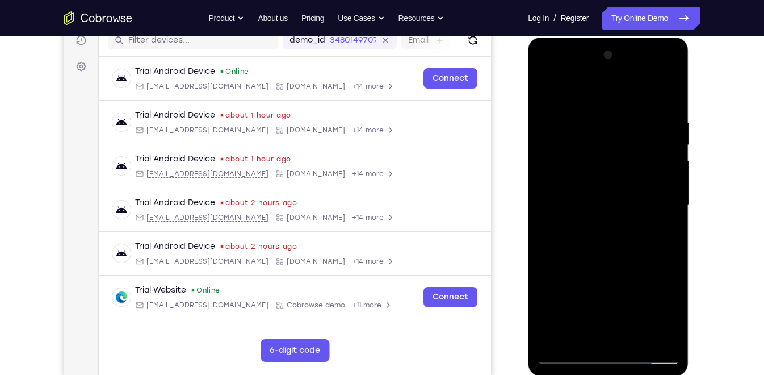
click at [571, 210] on div at bounding box center [608, 205] width 143 height 318
click at [546, 93] on div at bounding box center [608, 205] width 143 height 318
click at [610, 211] on div at bounding box center [608, 205] width 143 height 318
drag, startPoint x: 552, startPoint y: 270, endPoint x: 547, endPoint y: 200, distance: 70.1
click at [547, 200] on div at bounding box center [608, 205] width 143 height 318
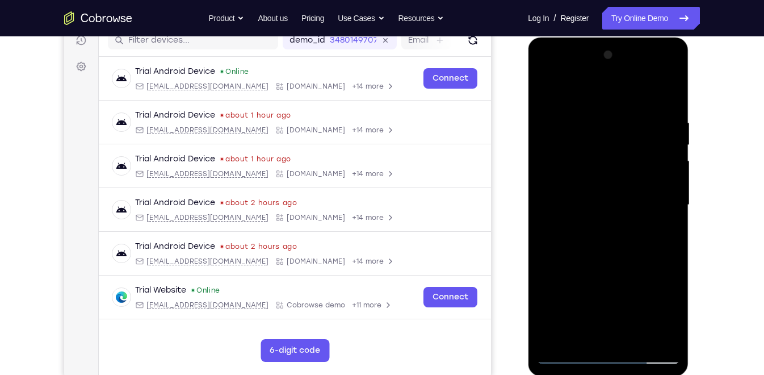
click at [547, 89] on div at bounding box center [608, 205] width 143 height 318
click at [551, 90] on div at bounding box center [608, 205] width 143 height 318
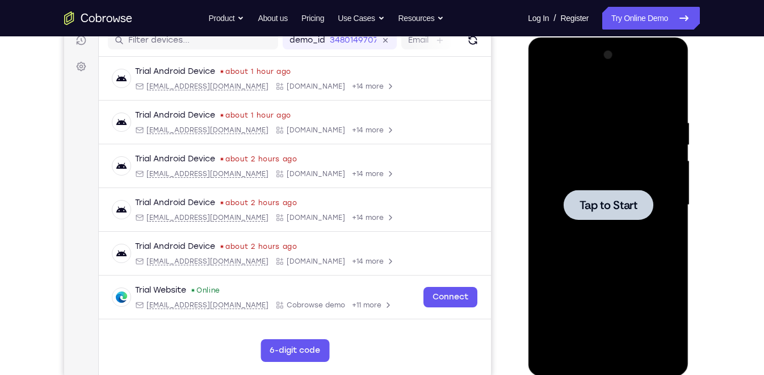
click at [594, 201] on span "Tap to Start" at bounding box center [608, 204] width 58 height 11
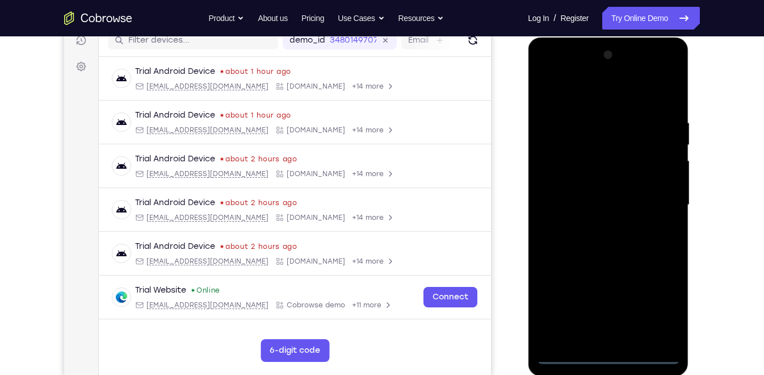
click at [609, 352] on div at bounding box center [608, 205] width 143 height 318
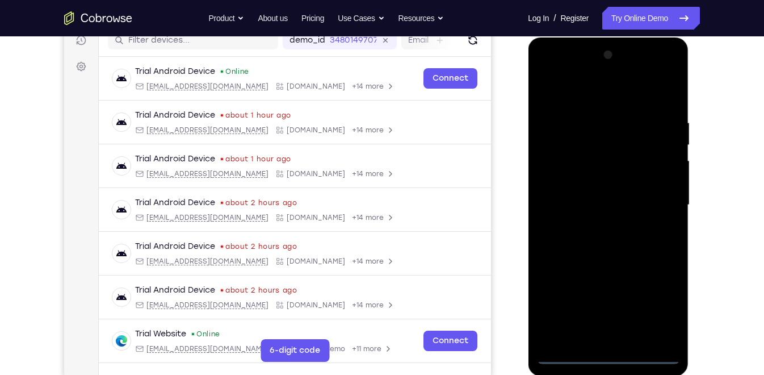
click at [651, 309] on div at bounding box center [608, 205] width 143 height 318
click at [592, 97] on div at bounding box center [608, 205] width 143 height 318
click at [655, 200] on div at bounding box center [608, 205] width 143 height 318
click at [596, 223] on div at bounding box center [608, 205] width 143 height 318
click at [587, 192] on div at bounding box center [608, 205] width 143 height 318
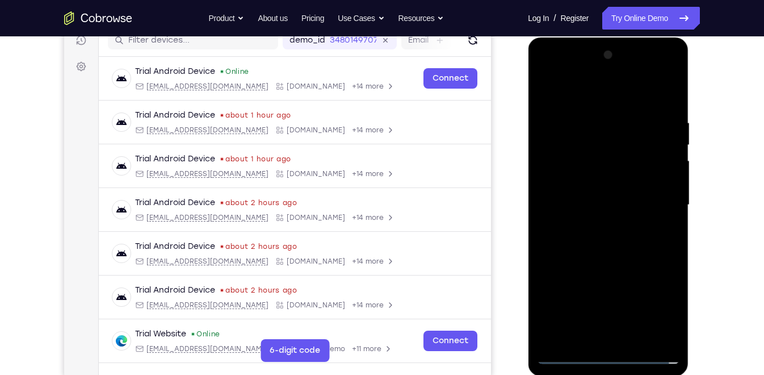
click at [589, 179] on div at bounding box center [608, 205] width 143 height 318
click at [588, 203] on div at bounding box center [608, 205] width 143 height 318
click at [588, 252] on div at bounding box center [608, 205] width 143 height 318
click at [633, 90] on div at bounding box center [608, 205] width 143 height 318
click at [618, 105] on div at bounding box center [608, 205] width 143 height 318
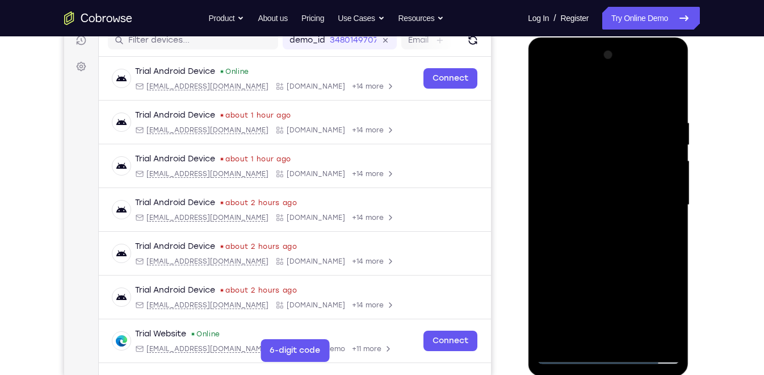
click at [634, 341] on div at bounding box center [608, 205] width 143 height 318
click at [598, 260] on div at bounding box center [608, 205] width 143 height 318
click at [589, 186] on div at bounding box center [608, 205] width 143 height 318
drag, startPoint x: 564, startPoint y: 259, endPoint x: 564, endPoint y: 226, distance: 33.5
click at [564, 226] on div at bounding box center [608, 205] width 143 height 318
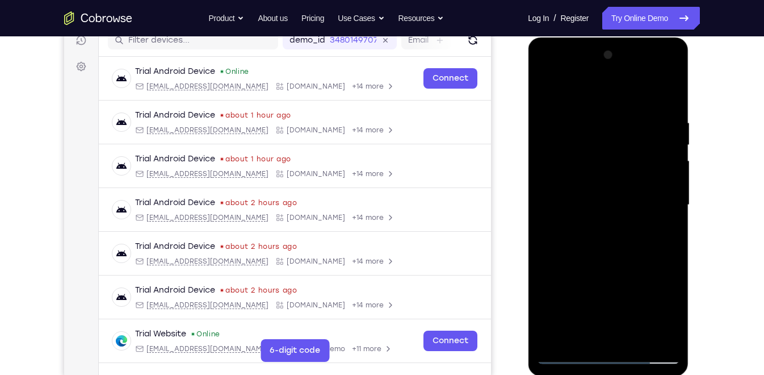
click at [548, 91] on div at bounding box center [608, 205] width 143 height 318
click at [599, 214] on div at bounding box center [608, 205] width 143 height 318
drag, startPoint x: 559, startPoint y: 271, endPoint x: 553, endPoint y: 229, distance: 42.4
click at [553, 229] on div at bounding box center [608, 205] width 143 height 318
click at [547, 90] on div at bounding box center [608, 205] width 143 height 318
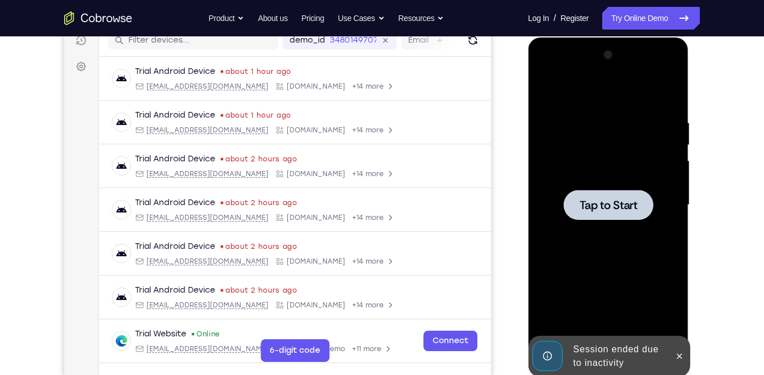
click at [601, 199] on span "Tap to Start" at bounding box center [608, 204] width 58 height 11
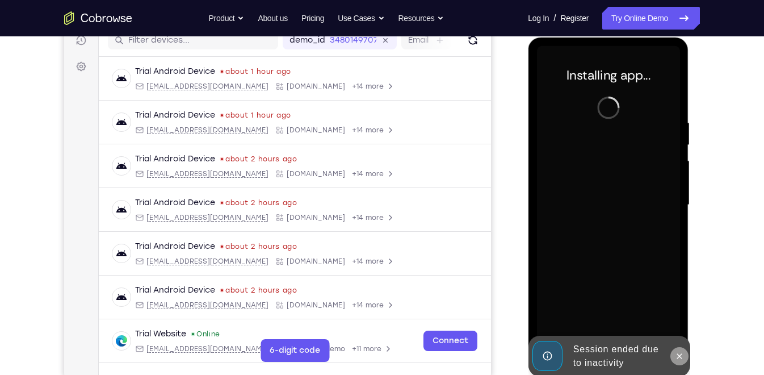
click at [683, 354] on icon at bounding box center [679, 355] width 9 height 9
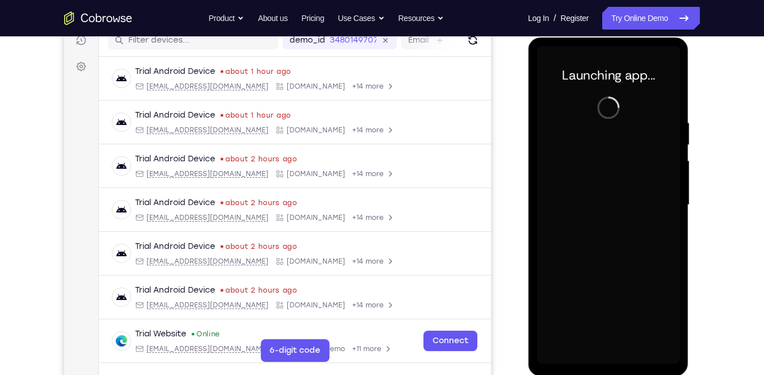
click at [604, 254] on div at bounding box center [608, 205] width 143 height 318
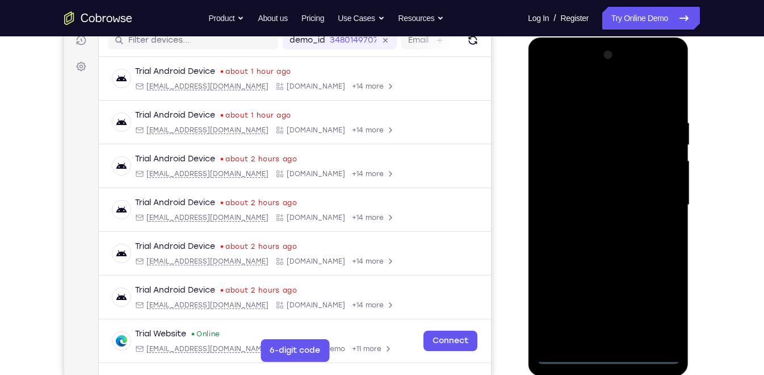
click at [609, 351] on div at bounding box center [608, 205] width 143 height 318
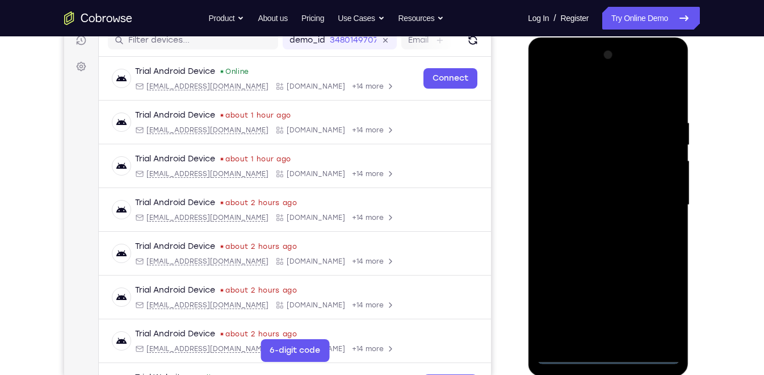
click at [606, 354] on div at bounding box center [608, 205] width 143 height 318
click at [664, 300] on div at bounding box center [608, 205] width 143 height 318
click at [572, 95] on div at bounding box center [608, 205] width 143 height 318
click at [655, 201] on div at bounding box center [608, 205] width 143 height 318
click at [594, 224] on div at bounding box center [608, 205] width 143 height 318
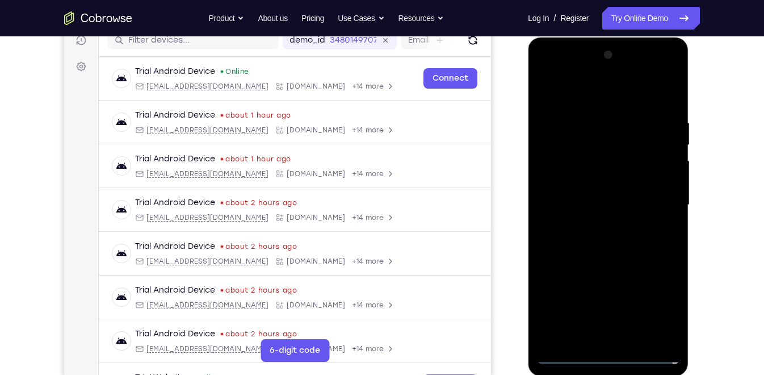
click at [567, 197] on div at bounding box center [608, 205] width 143 height 318
click at [567, 178] on div at bounding box center [608, 205] width 143 height 318
click at [571, 207] on div at bounding box center [608, 205] width 143 height 318
click at [563, 242] on div at bounding box center [608, 205] width 143 height 318
click at [570, 237] on div at bounding box center [608, 205] width 143 height 318
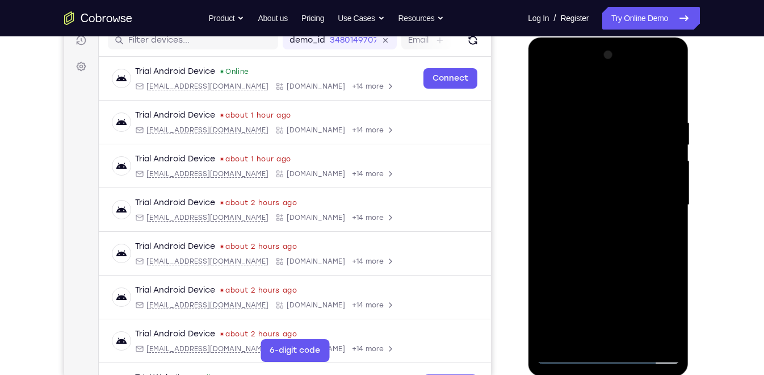
click at [614, 249] on div at bounding box center [608, 205] width 143 height 318
click at [638, 339] on div at bounding box center [608, 205] width 143 height 318
click at [614, 257] on div at bounding box center [608, 205] width 143 height 318
click at [608, 208] on div at bounding box center [608, 205] width 143 height 318
click at [550, 91] on div at bounding box center [608, 205] width 143 height 318
